Goal: Complete application form

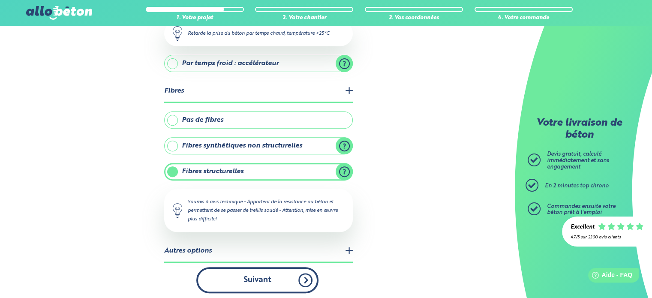
click at [287, 283] on button "Suivant" at bounding box center [257, 280] width 122 height 26
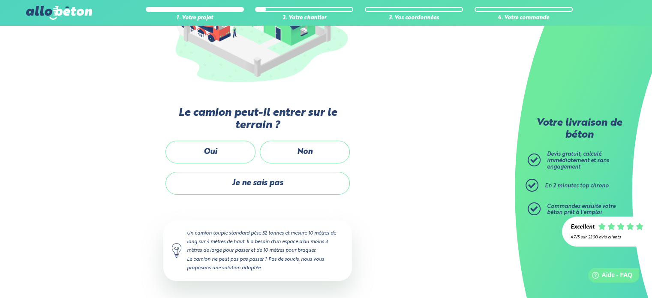
scroll to position [155, 0]
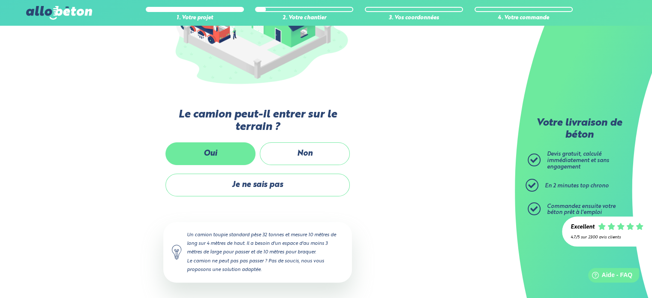
click at [233, 154] on label "Oui" at bounding box center [211, 153] width 90 height 23
click at [0, 0] on input "Oui" at bounding box center [0, 0] width 0 height 0
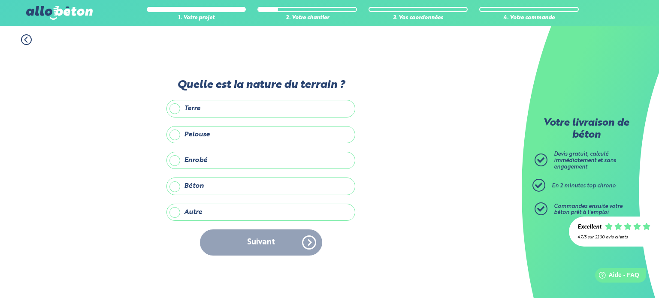
click at [198, 182] on label "Béton" at bounding box center [260, 186] width 189 height 17
click at [0, 0] on input "Béton" at bounding box center [0, 0] width 0 height 0
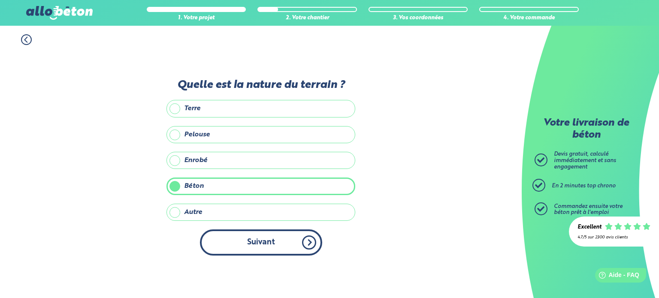
click at [249, 244] on button "Suivant" at bounding box center [261, 242] width 122 height 26
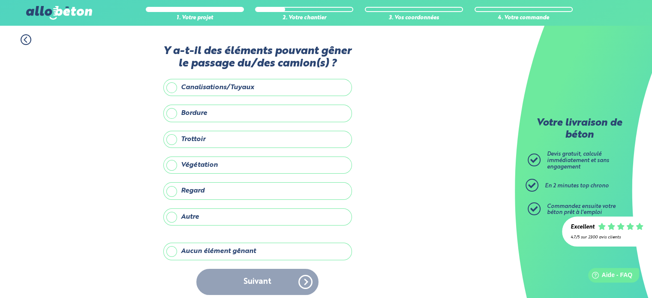
click at [200, 254] on label "Aucun élément gênant" at bounding box center [257, 251] width 189 height 17
click at [0, 0] on input "Aucun élément gênant" at bounding box center [0, 0] width 0 height 0
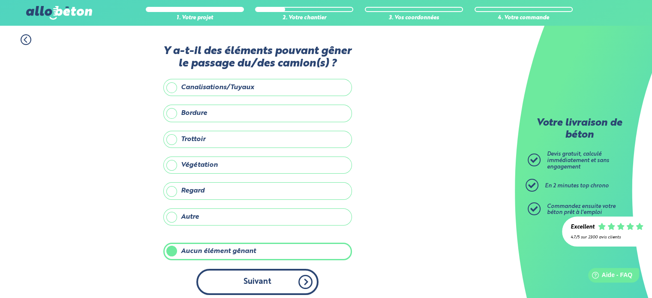
click at [232, 281] on button "Suivant" at bounding box center [257, 282] width 122 height 26
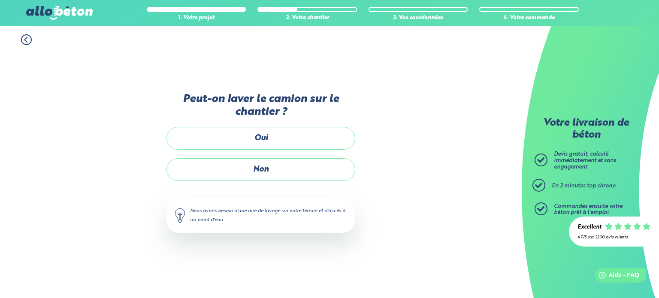
click at [285, 172] on label "Non" at bounding box center [260, 169] width 189 height 23
click at [0, 0] on input "Non" at bounding box center [0, 0] width 0 height 0
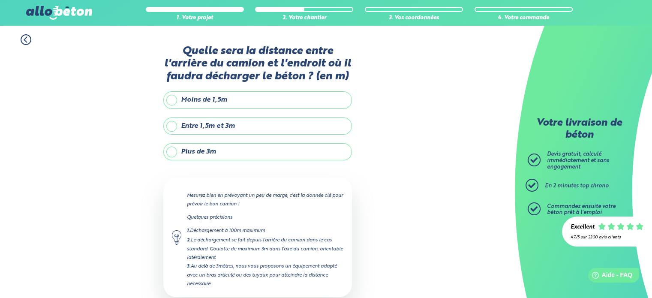
click at [227, 103] on label "Moins de 1,5m" at bounding box center [257, 99] width 189 height 17
click at [0, 0] on input "Moins de 1,5m" at bounding box center [0, 0] width 0 height 0
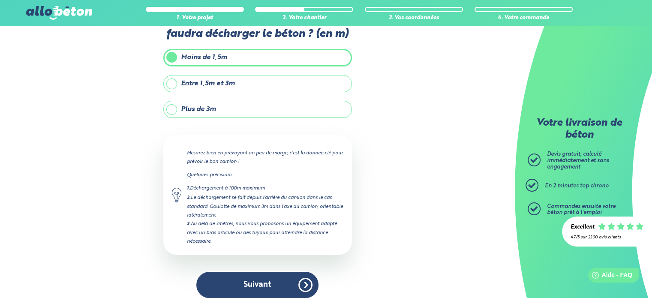
scroll to position [48, 0]
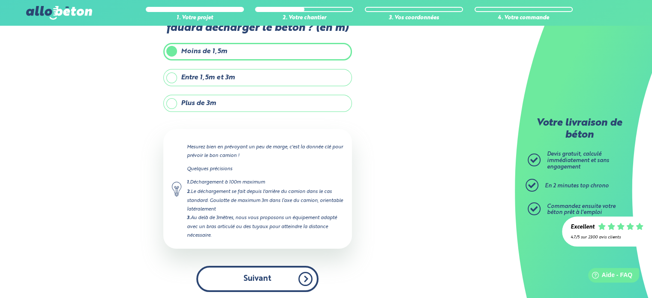
click at [265, 284] on button "Suivant" at bounding box center [257, 279] width 122 height 26
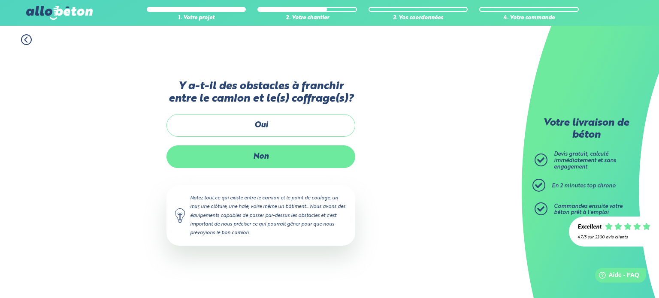
click at [269, 160] on label "Non" at bounding box center [260, 156] width 189 height 23
click at [0, 0] on input "Non" at bounding box center [0, 0] width 0 height 0
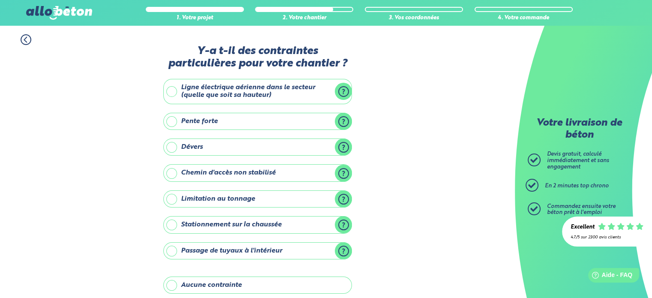
click at [467, 117] on div "1. Votre projet 2. Votre chantier 3. Vos coordonnées 4. Votre commande Y-a t-il…" at bounding box center [257, 212] width 515 height 372
click at [23, 40] on icon at bounding box center [26, 39] width 11 height 11
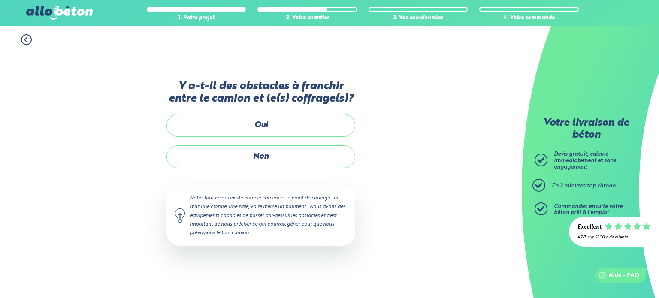
click at [23, 40] on icon at bounding box center [26, 39] width 11 height 11
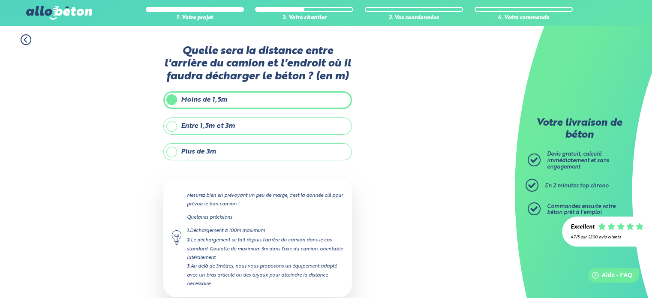
click at [23, 40] on icon at bounding box center [26, 39] width 11 height 11
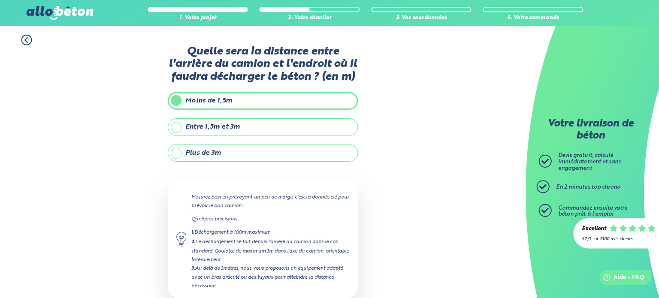
click at [0, 0] on icon at bounding box center [0, 0] width 0 height 0
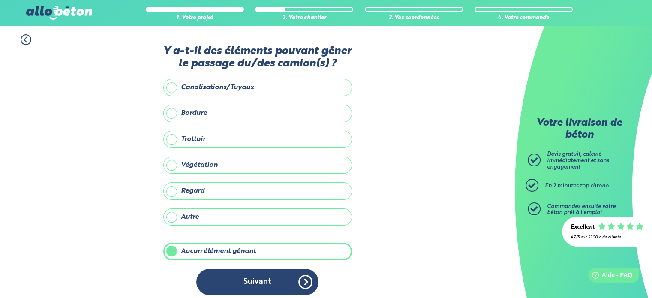
click at [23, 40] on icon at bounding box center [26, 39] width 11 height 11
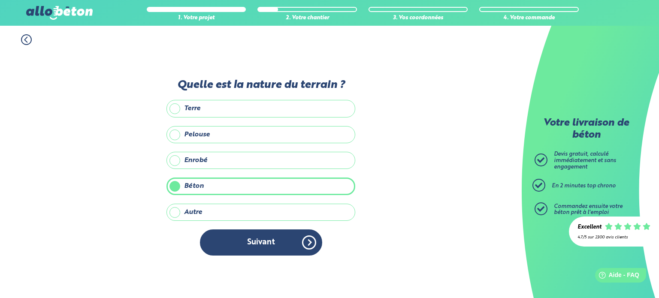
click at [23, 40] on icon at bounding box center [26, 39] width 11 height 11
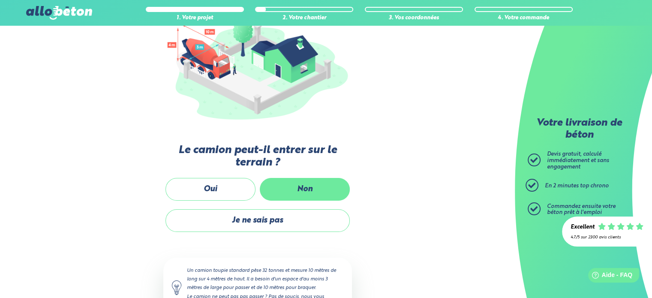
click at [323, 183] on label "Non" at bounding box center [305, 189] width 90 height 23
click at [0, 0] on input "Non" at bounding box center [0, 0] width 0 height 0
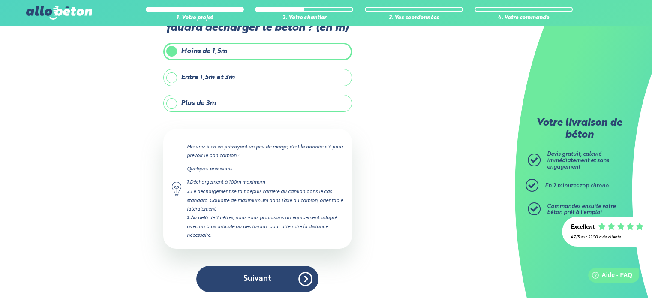
click at [172, 103] on label "Plus de 3m" at bounding box center [257, 103] width 189 height 17
click at [0, 0] on input "Plus de 3m" at bounding box center [0, 0] width 0 height 0
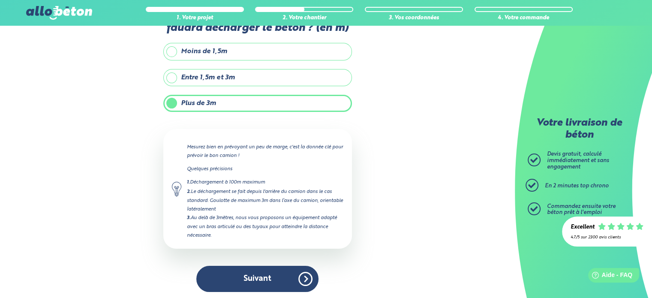
scroll to position [87, 0]
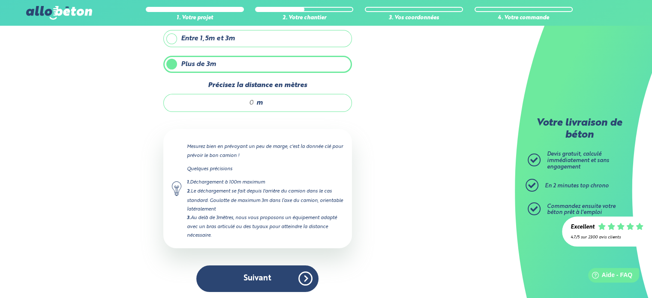
click at [253, 104] on input "Précisez la distance en mètres" at bounding box center [213, 103] width 82 height 9
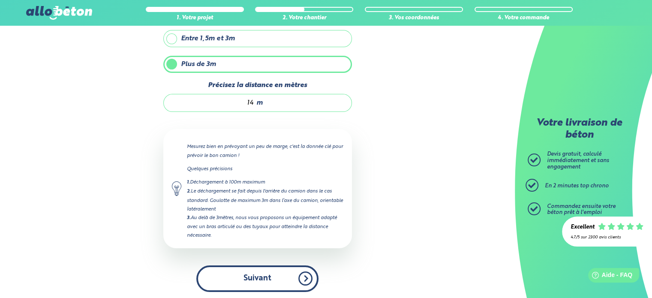
type input "14"
click at [237, 279] on button "Suivant" at bounding box center [257, 278] width 122 height 26
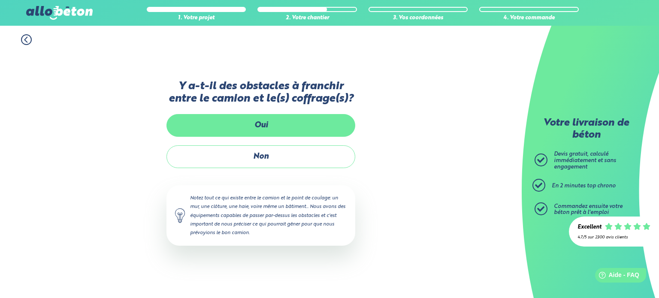
click at [270, 127] on label "Oui" at bounding box center [260, 125] width 189 height 23
click at [0, 0] on input "Oui" at bounding box center [0, 0] width 0 height 0
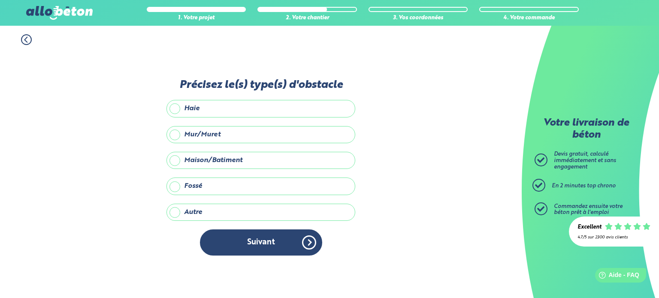
click at [171, 161] on label "Maison/Batiment" at bounding box center [260, 160] width 189 height 17
click at [0, 0] on input "Maison/Batiment" at bounding box center [0, 0] width 0 height 0
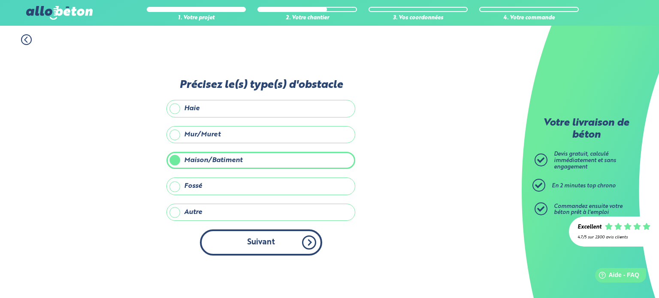
click at [252, 235] on button "Suivant" at bounding box center [261, 242] width 122 height 26
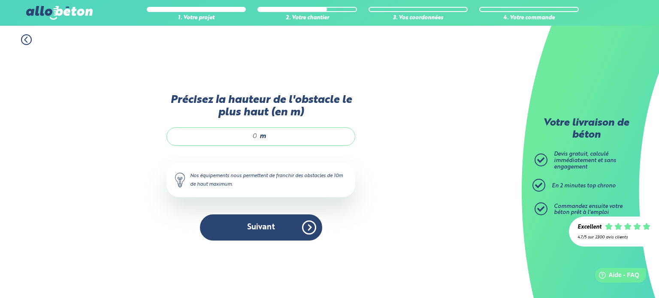
click at [254, 135] on input "Précisez la hauteur de l'obstacle le plus haut (en m)" at bounding box center [216, 136] width 82 height 9
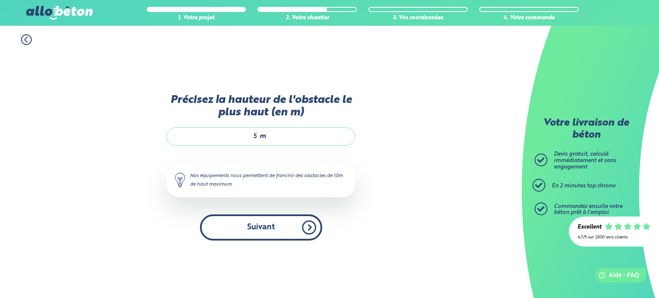
type input "5"
click at [254, 226] on button "Suivant" at bounding box center [261, 227] width 122 height 26
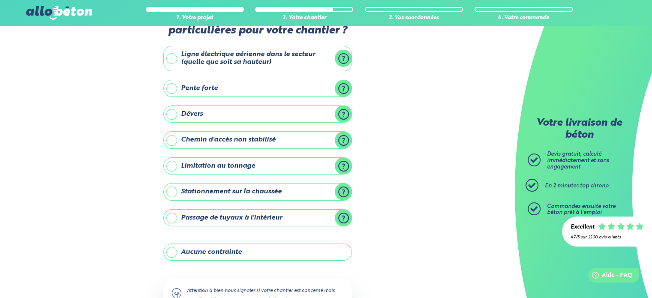
scroll to position [31, 0]
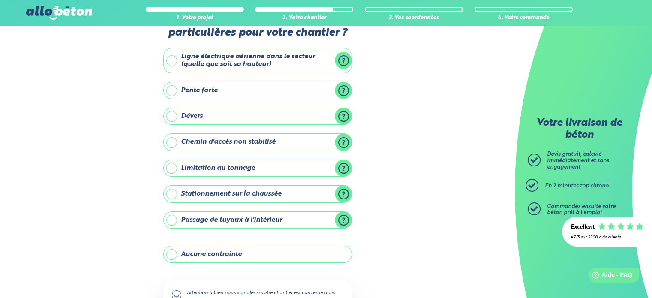
click at [346, 114] on label "Dévers" at bounding box center [257, 116] width 189 height 17
click at [0, 0] on input "Dévers" at bounding box center [0, 0] width 0 height 0
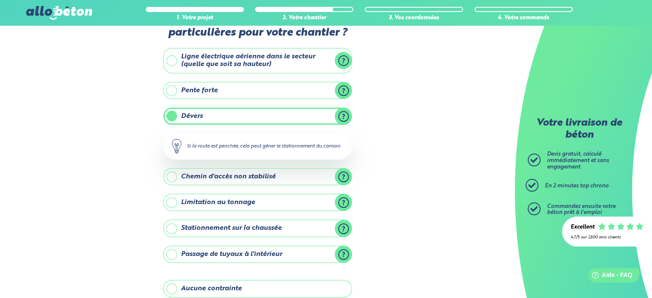
click at [420, 180] on div "1. Votre projet 2. Votre chantier 3. Vos coordonnées 4. Votre commande Y-a t-il…" at bounding box center [257, 198] width 515 height 406
click at [137, 216] on div "1. Votre projet 2. Votre chantier 3. Vos coordonnées 4. Votre commande Y-a t-il…" at bounding box center [257, 198] width 515 height 406
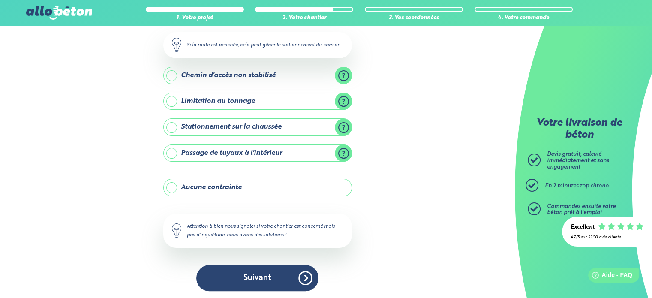
click at [251, 278] on button "Suivant" at bounding box center [257, 278] width 122 height 26
click at [0, 0] on label "au-delà" at bounding box center [0, 0] width 0 height 0
click at [0, 0] on input "au-delà" at bounding box center [0, 0] width 0 height 0
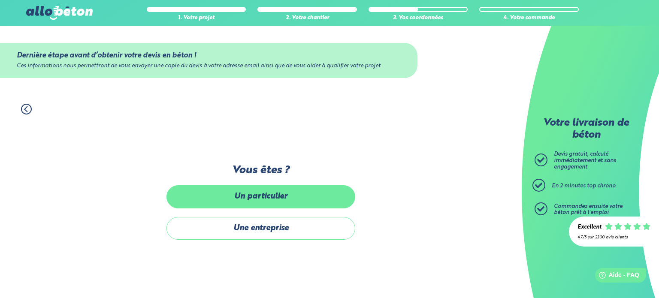
click at [264, 197] on label "Un particulier" at bounding box center [260, 196] width 189 height 23
click at [0, 0] on input "Un particulier" at bounding box center [0, 0] width 0 height 0
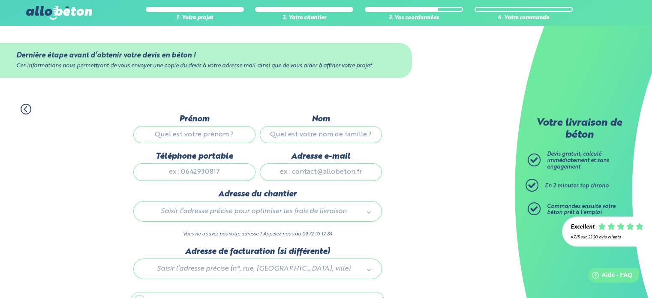
click at [175, 136] on input "Prénom" at bounding box center [194, 134] width 122 height 17
type input "jonathan"
type input "mongenot"
type input "mongenot_jonathan@yahoo.fr"
type input "21 rue françois mauriac"
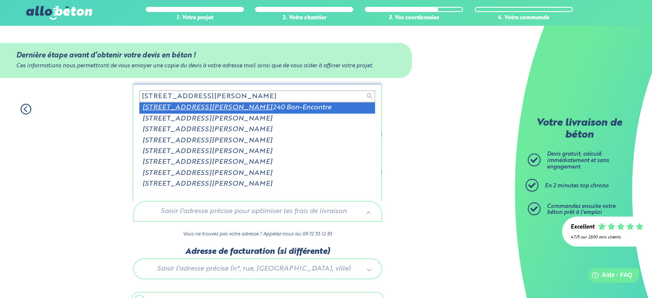
type input "21 rue françois mauriac 47"
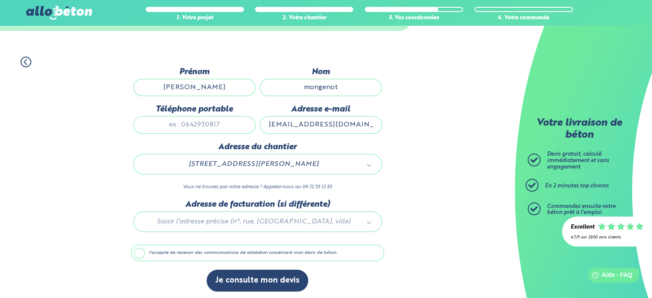
scroll to position [48, 0]
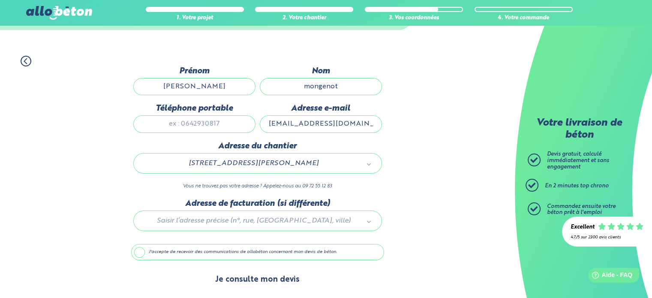
click at [256, 276] on button "Je consulte mon devis" at bounding box center [258, 280] width 102 height 22
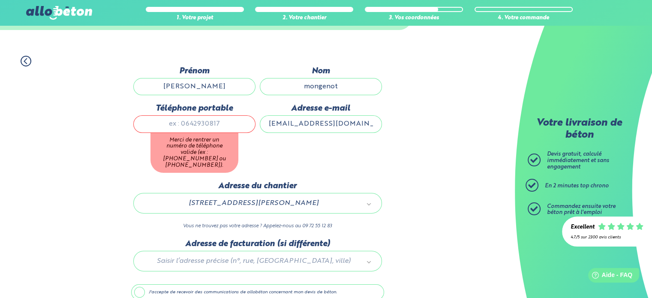
click at [177, 123] on input "Téléphone portable" at bounding box center [194, 123] width 122 height 17
type input "0682536953"
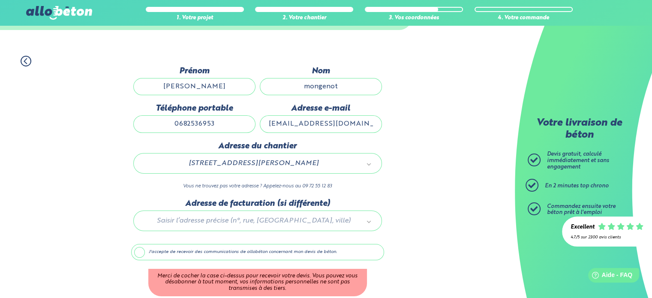
click at [405, 159] on div "1. Votre projet 2. Votre chantier 3. Vos coordonnées 4. Votre commande Dernière…" at bounding box center [257, 191] width 515 height 288
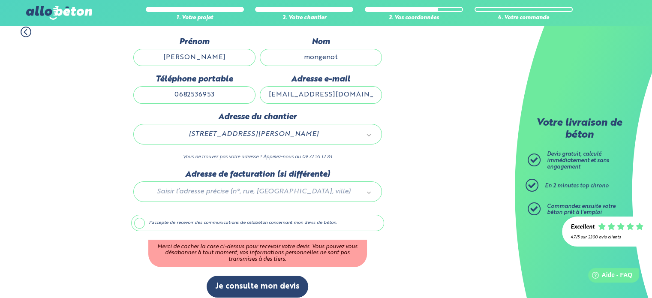
scroll to position [84, 0]
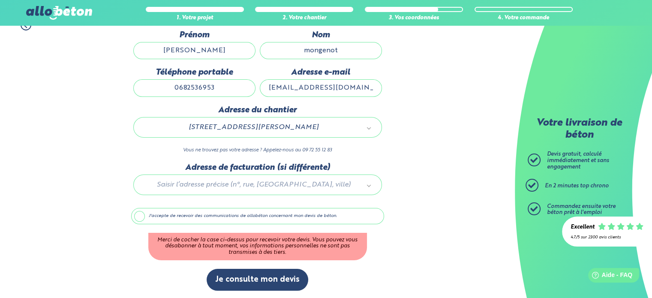
click at [137, 217] on label "J'accepte de recevoir des communications de allobéton concernant mon devis de b…" at bounding box center [257, 216] width 253 height 16
click at [0, 0] on input "J'accepte de recevoir des communications de allobéton concernant mon devis de b…" at bounding box center [0, 0] width 0 height 0
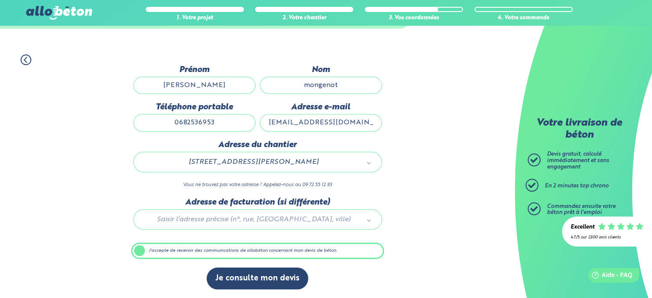
scroll to position [48, 0]
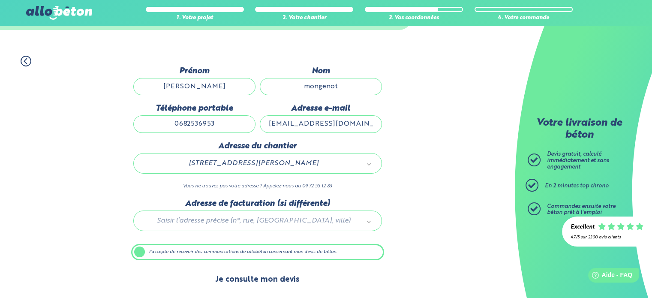
click at [264, 277] on button "Je consulte mon devis" at bounding box center [258, 280] width 102 height 22
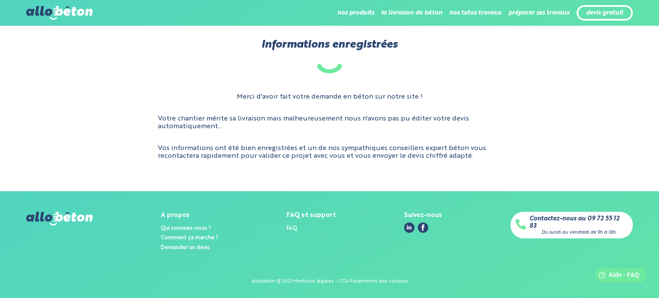
click at [74, 129] on div "Merci d'avoir fait votre demande en béton sur notre site ! Votre chantier mérit…" at bounding box center [329, 126] width 606 height 81
click at [482, 252] on div "A propos Qui sommes-nous ? Comment ça marche ? Demander un devis FAQ et support…" at bounding box center [329, 232] width 606 height 41
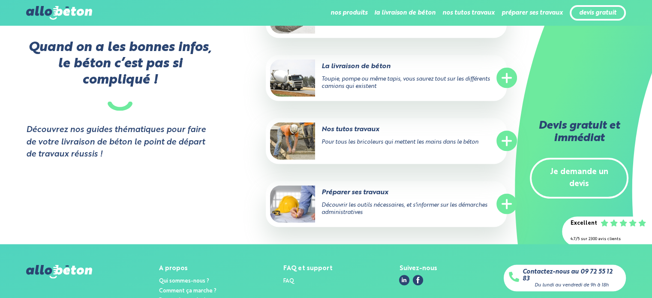
scroll to position [1686, 0]
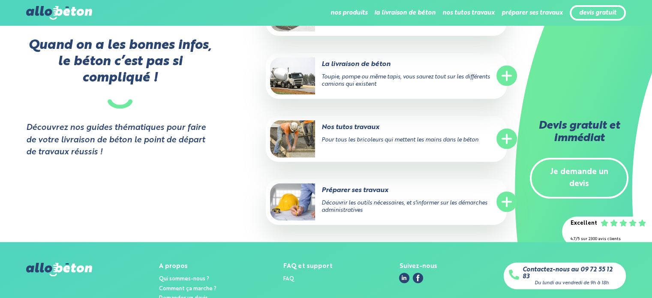
click at [297, 126] on img at bounding box center [292, 138] width 45 height 37
click at [505, 129] on circle at bounding box center [507, 139] width 21 height 21
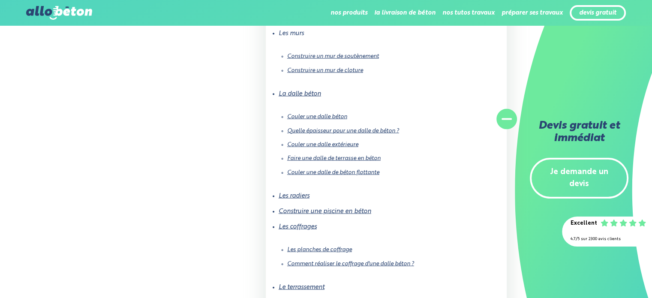
scroll to position [1887, 0]
